Goal: Task Accomplishment & Management: Use online tool/utility

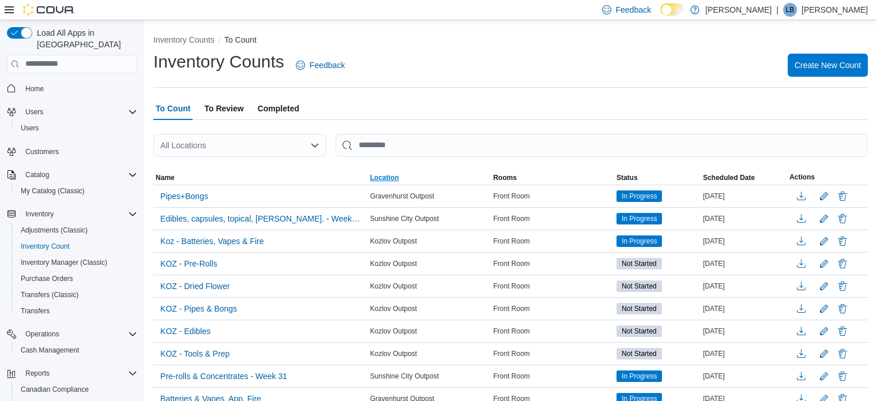
scroll to position [67, 0]
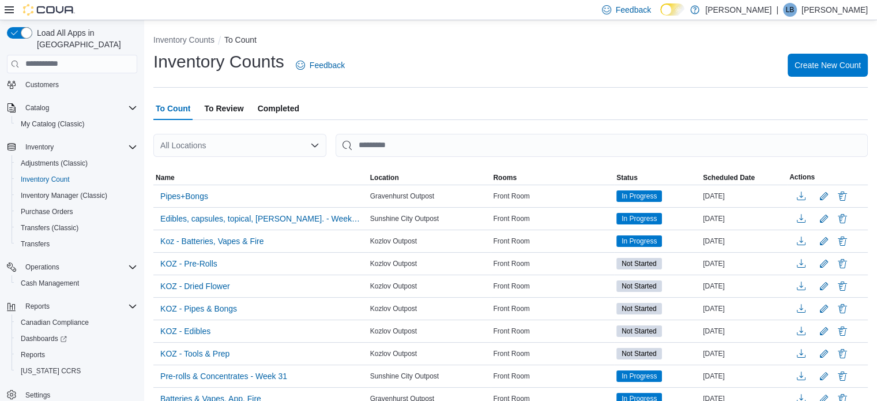
drag, startPoint x: 508, startPoint y: 91, endPoint x: 508, endPoint y: 98, distance: 6.9
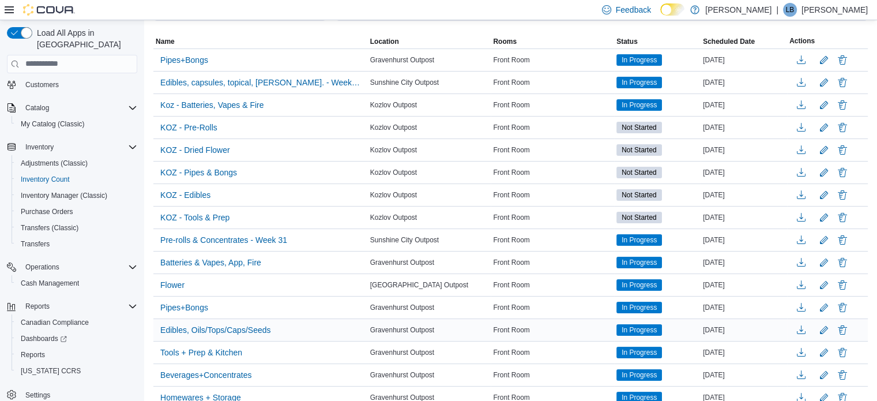
scroll to position [0, 0]
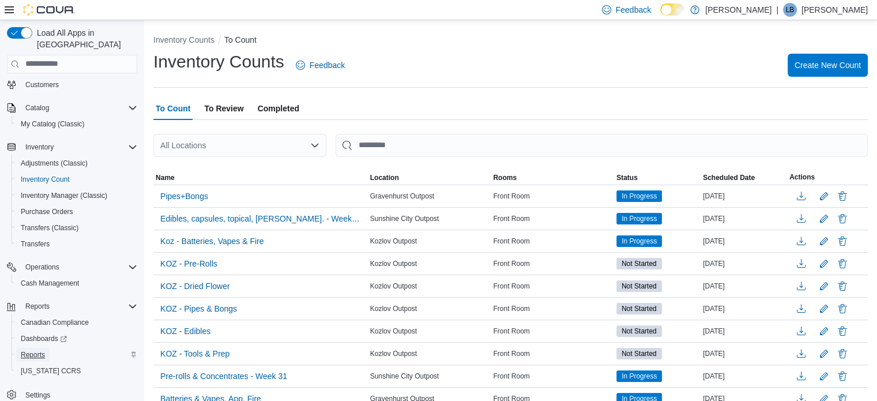
click at [46, 348] on link "Reports" at bounding box center [32, 355] width 33 height 14
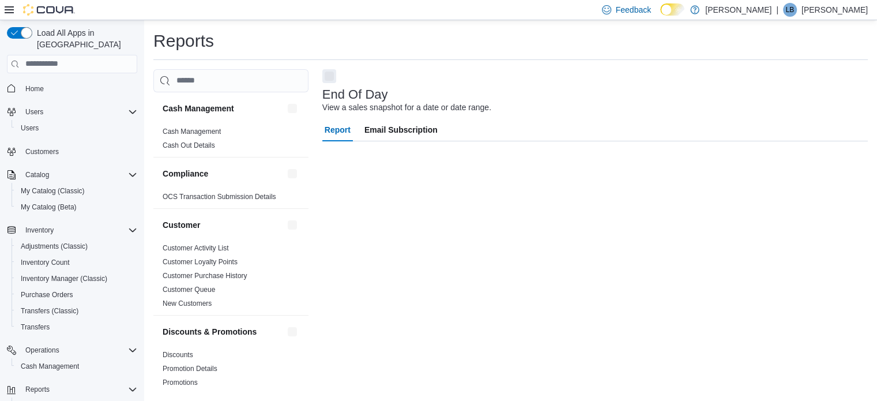
click at [697, 104] on div "End Of Day View a sales snapshot for a date or date range." at bounding box center [592, 101] width 540 height 26
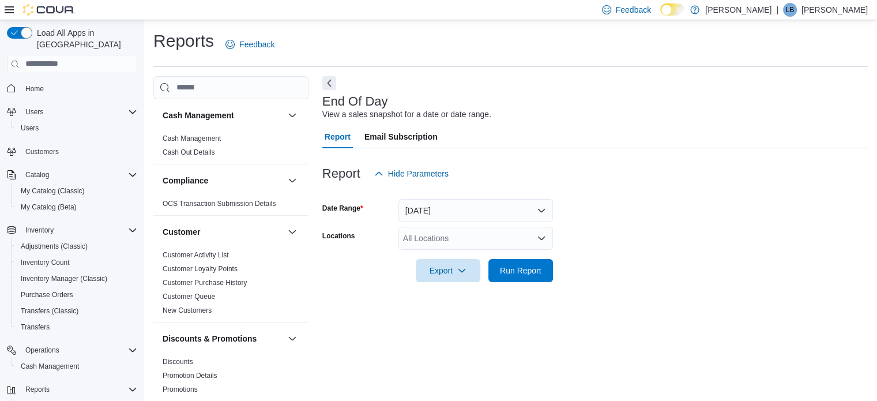
scroll to position [7, 0]
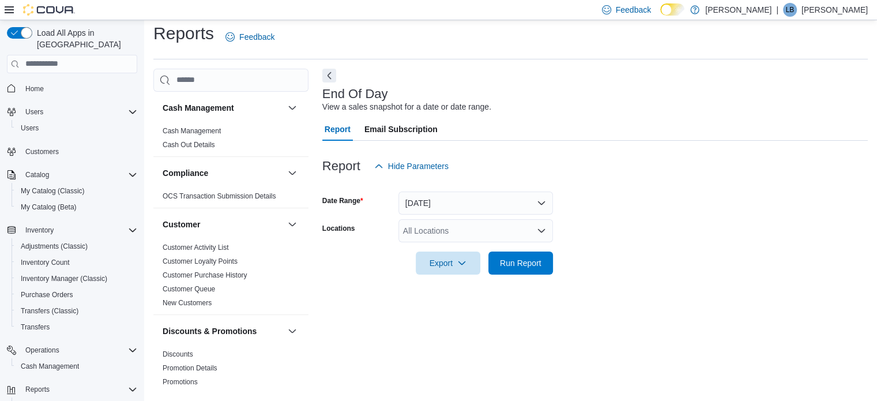
click at [480, 230] on div "All Locations" at bounding box center [476, 230] width 155 height 23
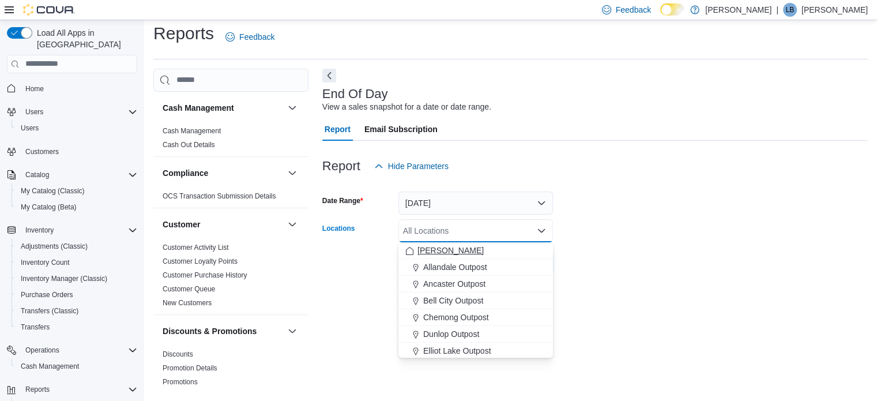
click at [455, 246] on span "[PERSON_NAME]" at bounding box center [451, 251] width 66 height 12
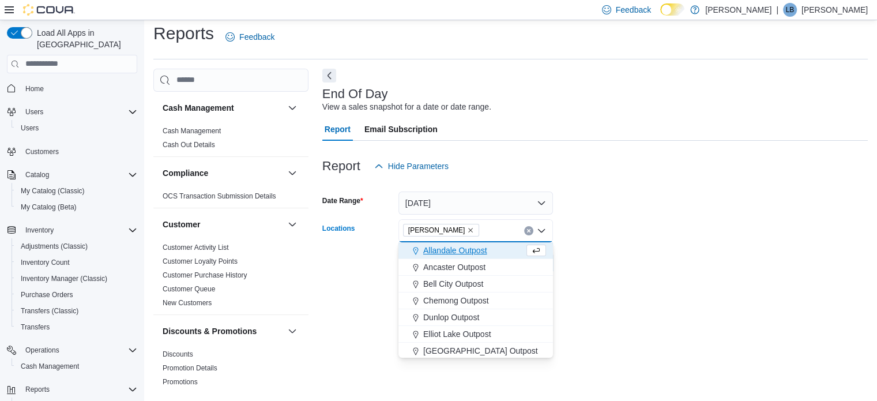
click at [630, 205] on form "Date Range [DATE] Locations [PERSON_NAME] Combo box. Selected. [PERSON_NAME]. P…" at bounding box center [595, 226] width 546 height 97
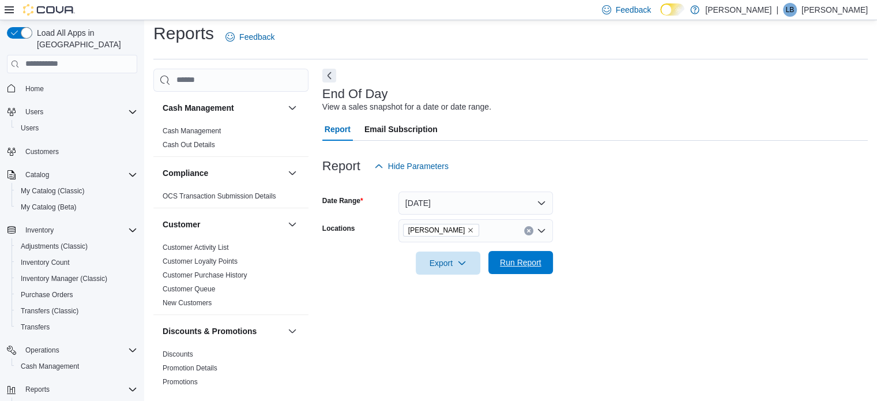
click at [537, 270] on span "Run Report" at bounding box center [521, 262] width 51 height 23
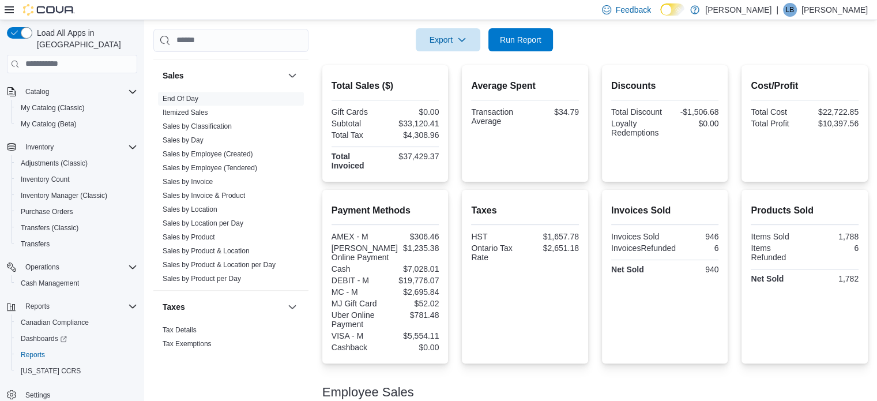
scroll to position [808, 0]
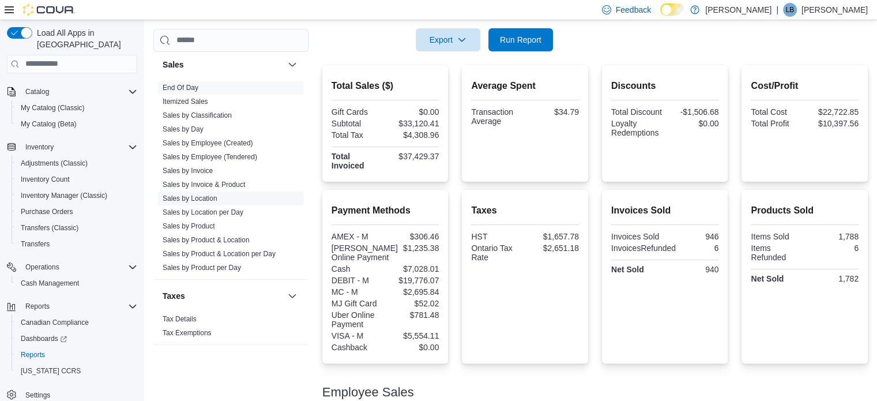
click at [208, 200] on link "Sales by Location" at bounding box center [190, 198] width 55 height 8
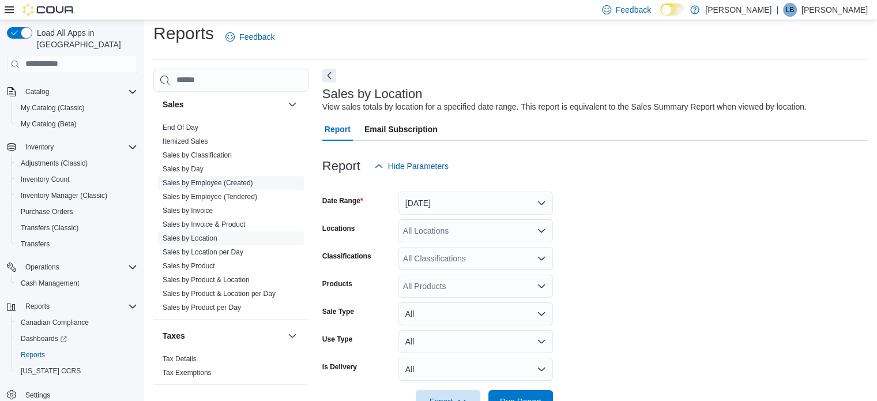
scroll to position [27, 0]
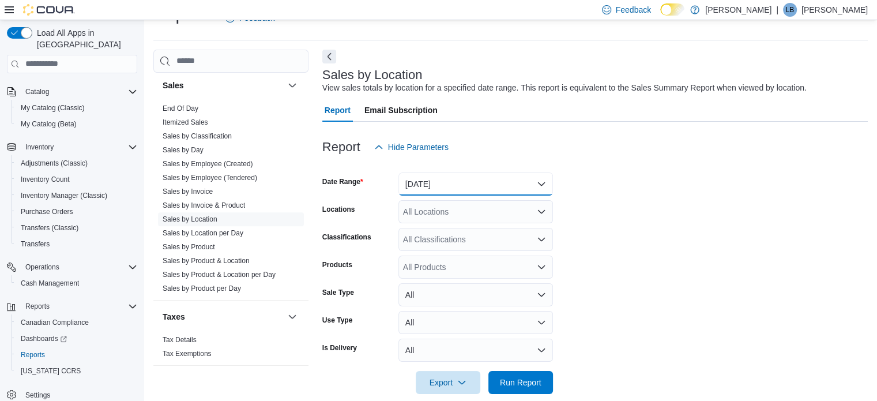
click at [493, 189] on button "[DATE]" at bounding box center [476, 183] width 155 height 23
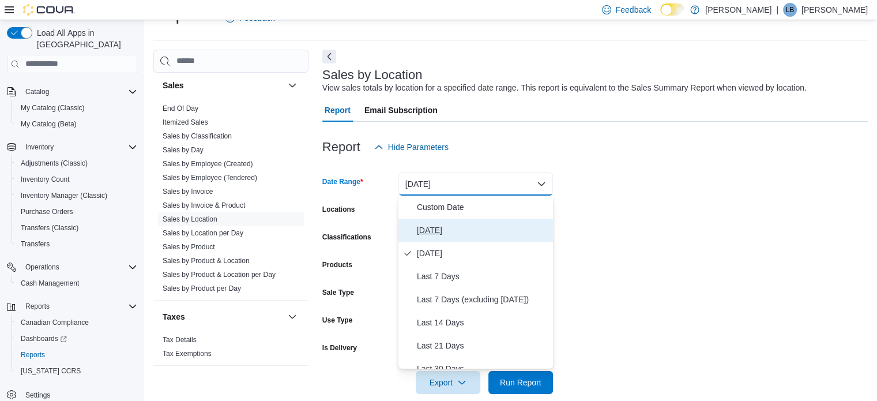
click at [448, 227] on span "[DATE]" at bounding box center [483, 230] width 132 height 14
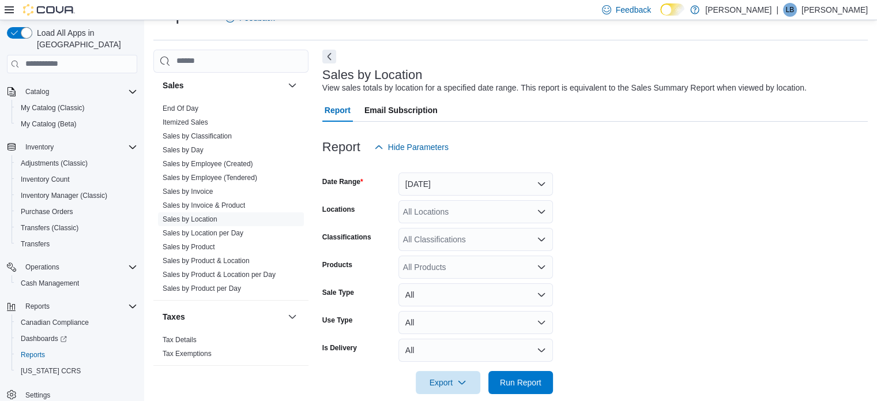
click at [618, 187] on form "Date Range [DATE] Locations All Locations Classifications All Classifications P…" at bounding box center [595, 276] width 546 height 235
click at [513, 375] on span "Run Report" at bounding box center [521, 381] width 51 height 23
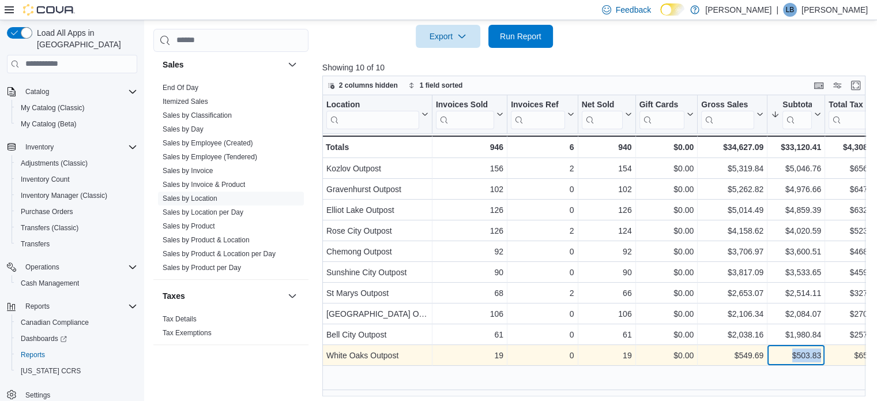
drag, startPoint x: 793, startPoint y: 352, endPoint x: 841, endPoint y: 357, distance: 47.5
click at [803, 353] on div "$503.83" at bounding box center [796, 355] width 50 height 14
click at [808, 360] on div "$503.83" at bounding box center [796, 355] width 50 height 14
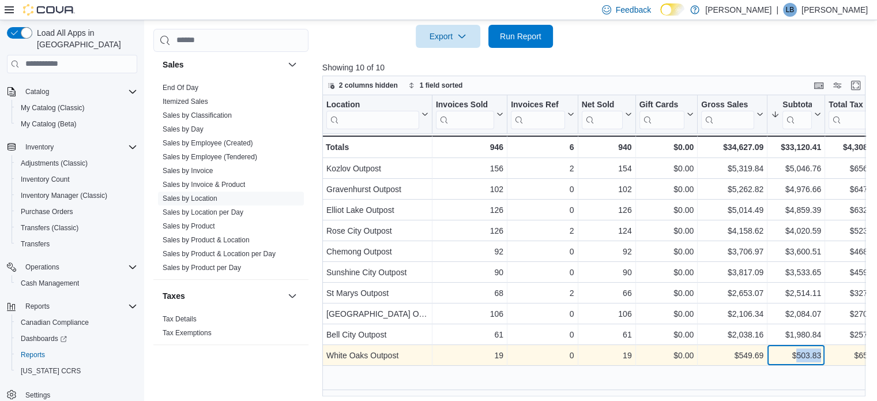
click at [805, 357] on div "$503.83" at bounding box center [796, 355] width 50 height 14
drag, startPoint x: 791, startPoint y: 353, endPoint x: 833, endPoint y: 355, distance: 42.2
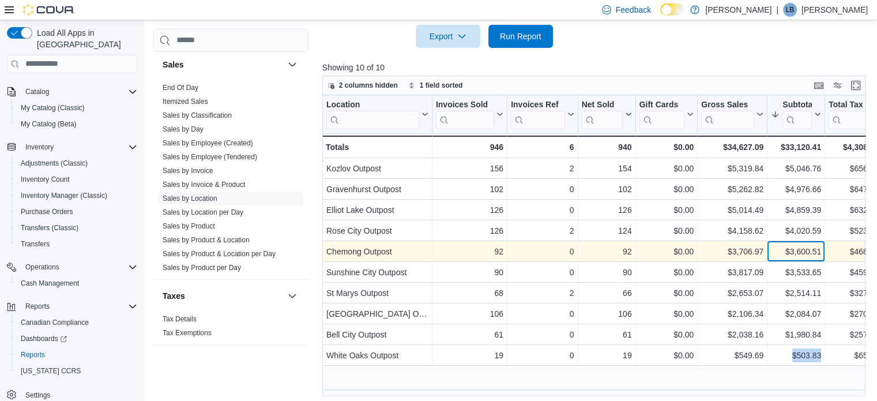
click at [805, 249] on div "$3,600.51" at bounding box center [796, 252] width 50 height 14
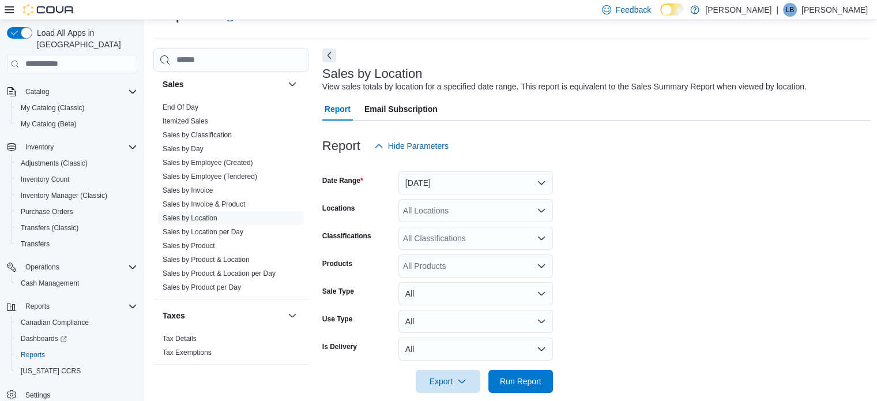
scroll to position [27, 0]
click at [187, 108] on link "End Of Day" at bounding box center [181, 108] width 36 height 8
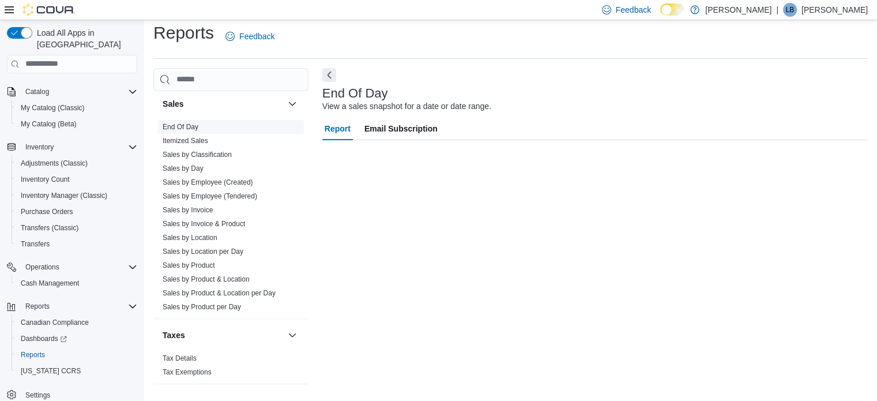
scroll to position [7, 0]
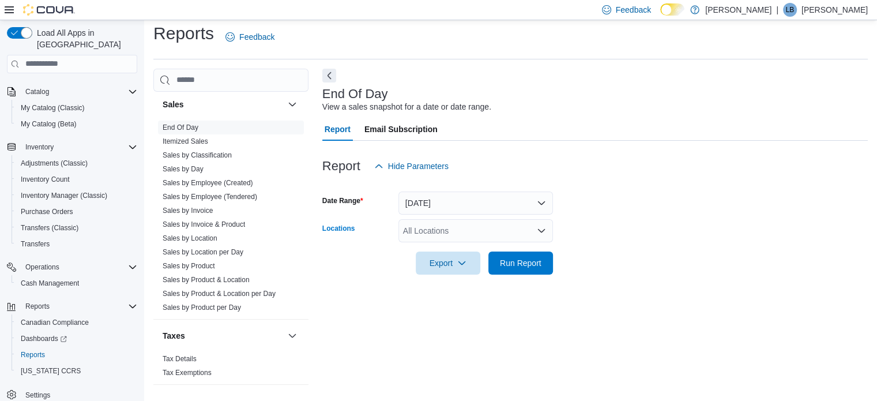
click at [443, 219] on div "All Locations" at bounding box center [476, 230] width 155 height 23
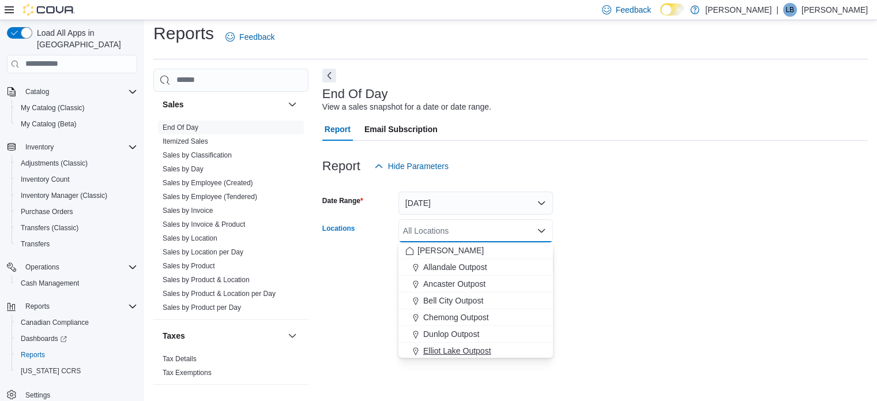
click at [455, 346] on span "Elliot Lake Outpost" at bounding box center [457, 351] width 68 height 12
click at [637, 221] on form "Date Range [DATE] Locations [GEOGRAPHIC_DATA] Outpost Combo box. Selected. [GEO…" at bounding box center [595, 226] width 546 height 97
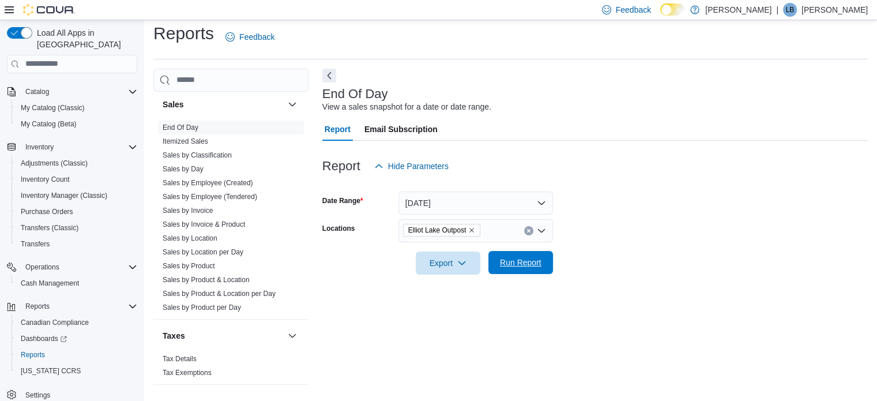
click at [520, 268] on span "Run Report" at bounding box center [521, 262] width 51 height 23
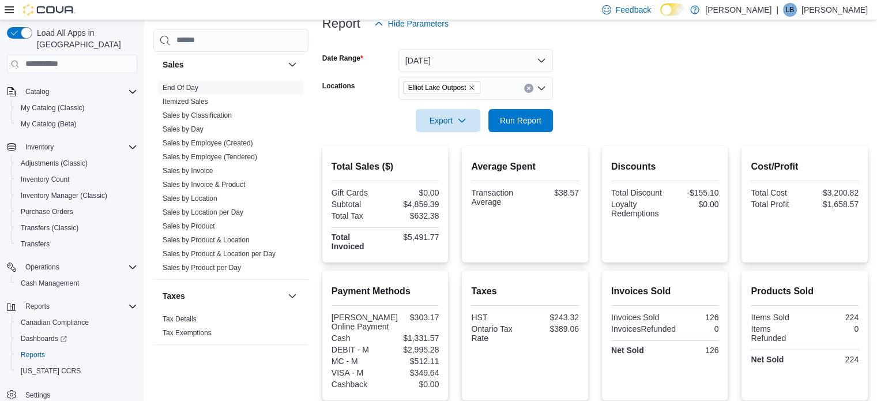
scroll to position [14, 0]
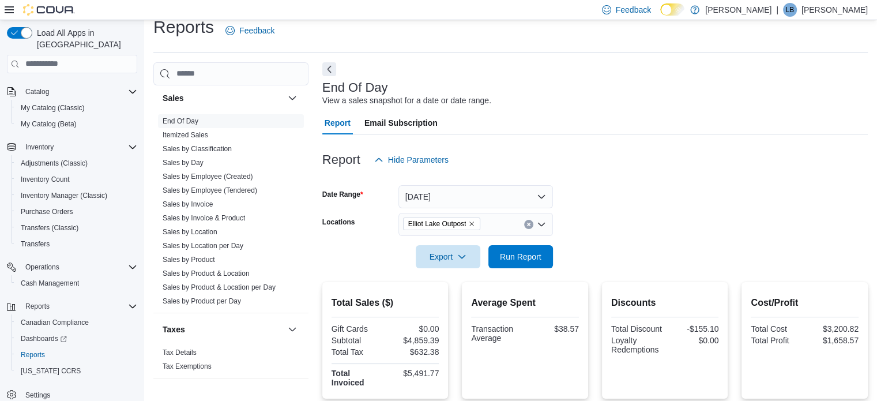
click at [334, 46] on div "Reports Feedback" at bounding box center [510, 34] width 715 height 37
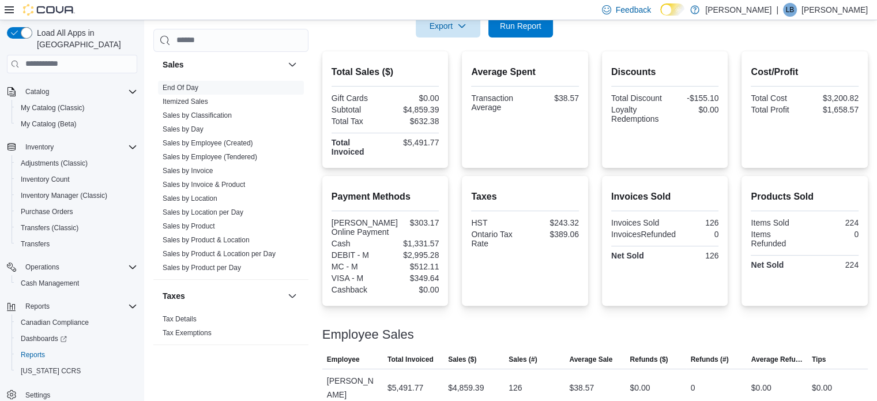
scroll to position [245, 0]
click at [606, 325] on div at bounding box center [595, 321] width 546 height 14
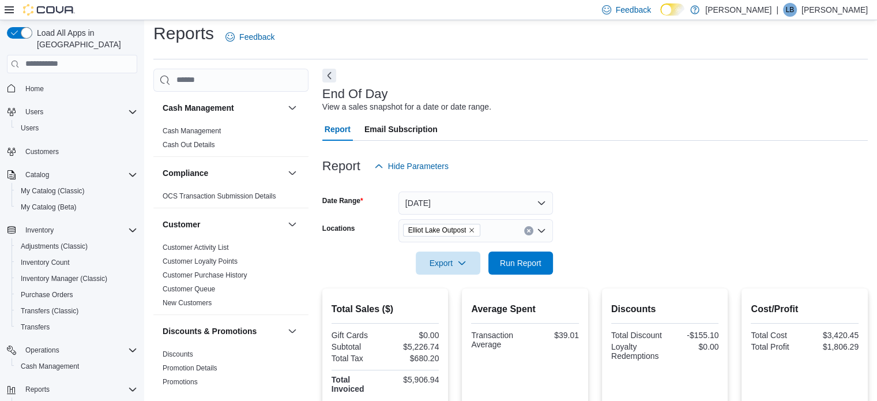
scroll to position [238, 0]
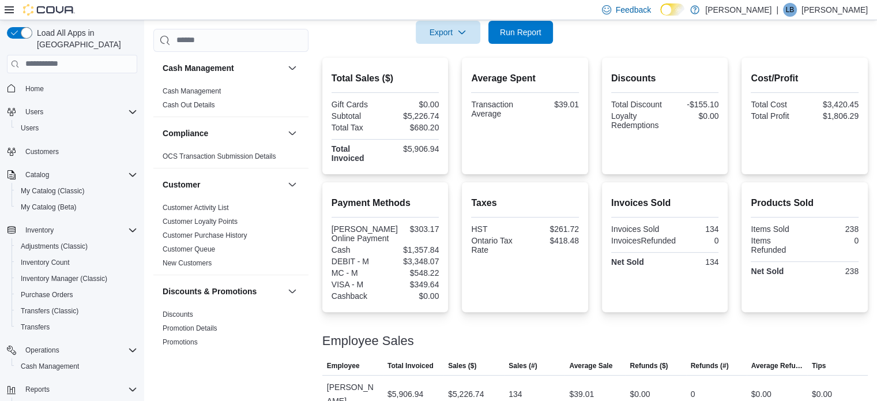
drag, startPoint x: 325, startPoint y: 16, endPoint x: 298, endPoint y: 2, distance: 31.2
click at [325, 16] on div "Feedback Dark Mode Miss Jones | LB Laura Burns" at bounding box center [438, 10] width 877 height 20
